Goal: Task Accomplishment & Management: Use online tool/utility

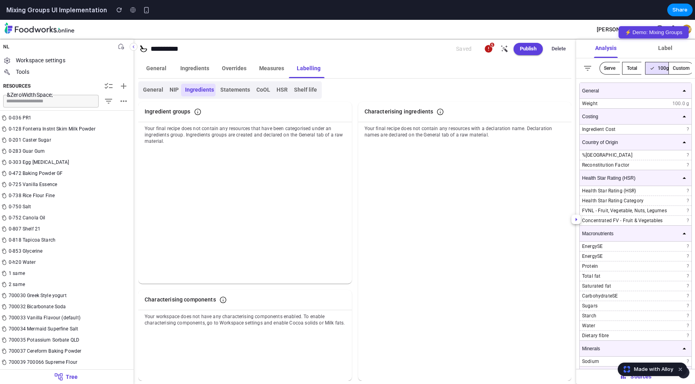
click at [57, 61] on p "Workspace settings" at bounding box center [41, 60] width 50 height 8
click at [49, 72] on link "Tools" at bounding box center [67, 71] width 134 height 11
click at [50, 62] on p "Workspace settings" at bounding box center [41, 60] width 50 height 8
click at [667, 33] on button "⚡ Demo: Mixing Groups" at bounding box center [654, 32] width 70 height 12
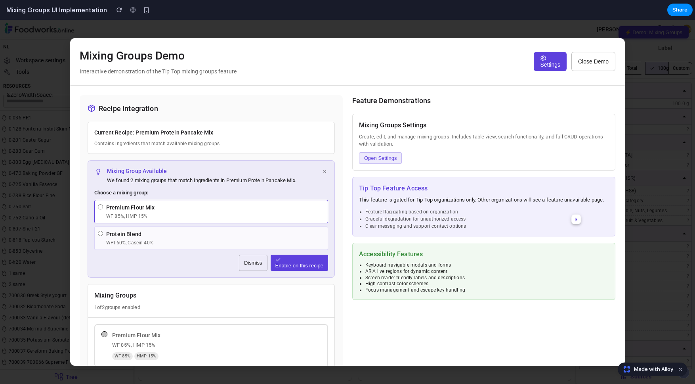
click at [551, 57] on div "button" at bounding box center [550, 58] width 20 height 6
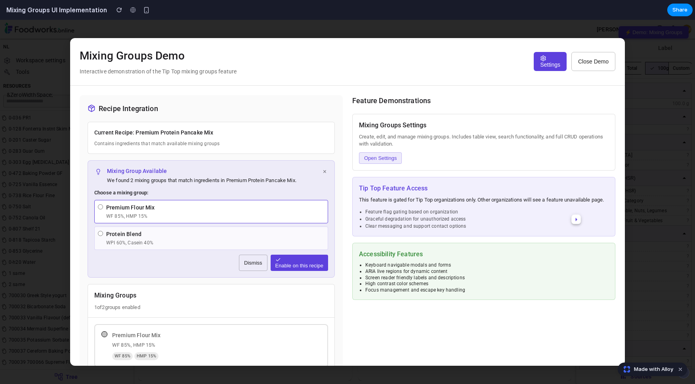
click at [182, 234] on div "Protein Blend" at bounding box center [215, 234] width 218 height 8
click at [289, 265] on span "Enable on this recipe" at bounding box center [300, 265] width 48 height 6
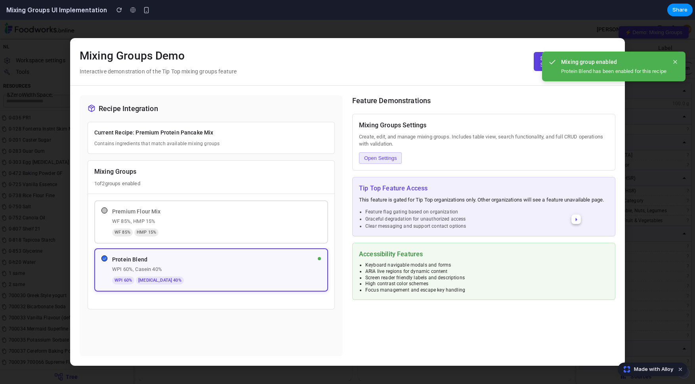
click at [181, 234] on div "WF 85 % HMP 15 %" at bounding box center [216, 232] width 209 height 8
click at [157, 216] on div "Premium Flour Mix WF 85%, HMP 15% WF 85 % HMP 15 %" at bounding box center [216, 221] width 209 height 29
click at [144, 276] on div "[MEDICAL_DATA] 40 %" at bounding box center [160, 280] width 48 height 8
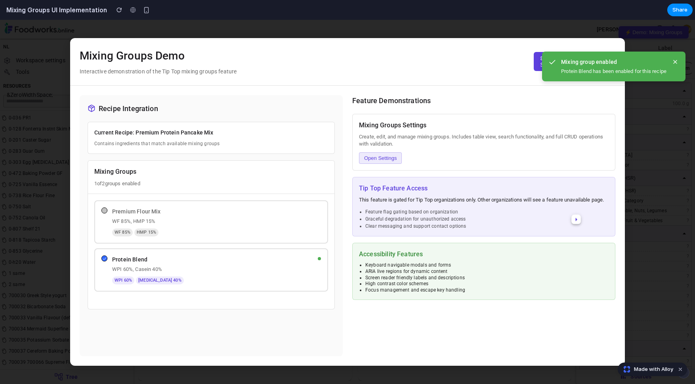
click at [677, 65] on button "Dismiss notification" at bounding box center [676, 62] width 8 height 8
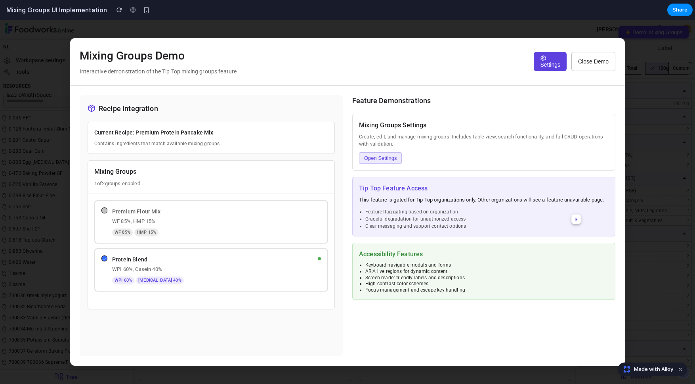
click at [589, 60] on span "Close Demo" at bounding box center [593, 61] width 31 height 6
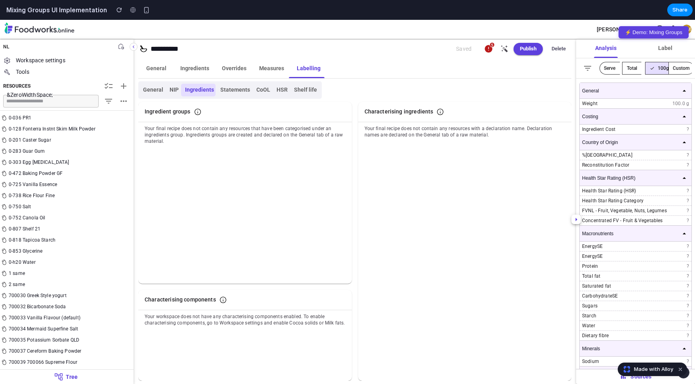
click at [550, 56] on div "General Ingredients Overrides Measures Labelling General NIP Ingredients Statem…" at bounding box center [355, 220] width 443 height 328
click at [527, 50] on button "Publish" at bounding box center [528, 49] width 29 height 12
click at [554, 40] on div "**********" at bounding box center [355, 47] width 443 height 17
click at [555, 48] on button "Delete" at bounding box center [558, 49] width 25 height 12
